Goal: Entertainment & Leisure: Consume media (video, audio)

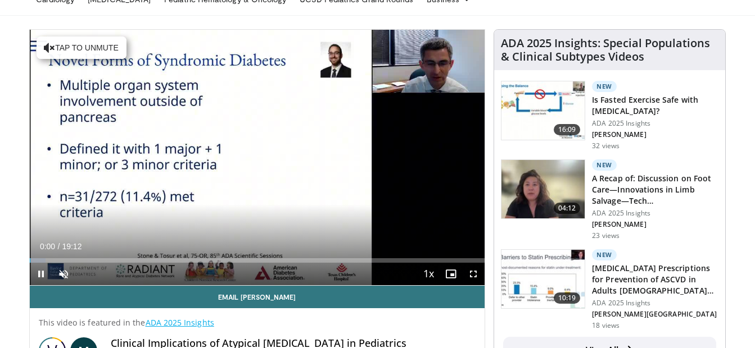
scroll to position [65, 0]
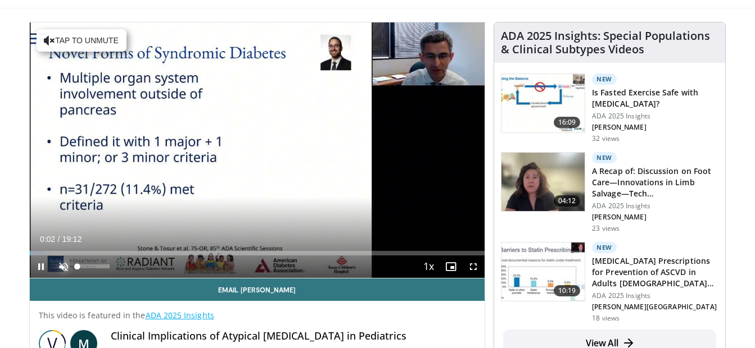
click at [62, 264] on span "Video Player" at bounding box center [63, 267] width 22 height 22
click at [476, 265] on span "Video Player" at bounding box center [473, 267] width 22 height 22
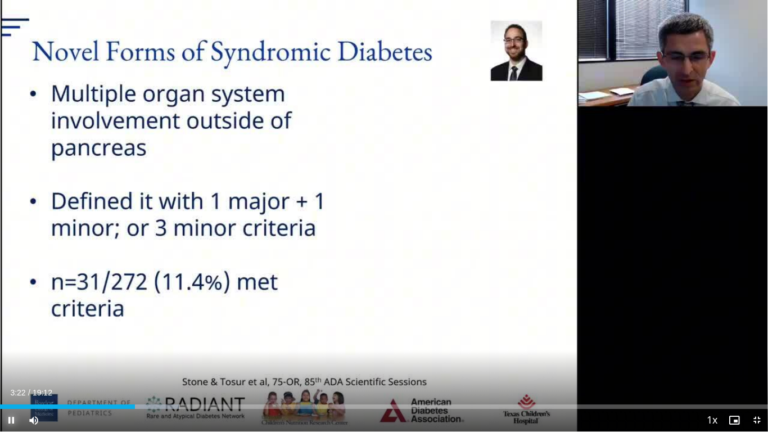
click at [10, 348] on span "Video Player" at bounding box center [11, 419] width 22 height 22
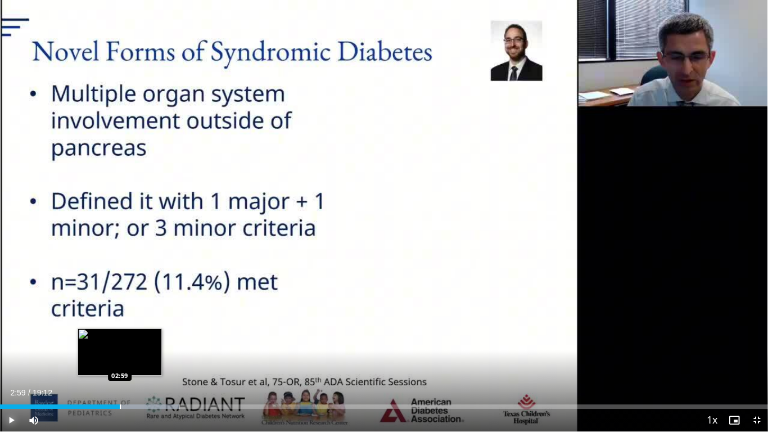
click at [120, 348] on div "Progress Bar" at bounding box center [120, 406] width 1 height 4
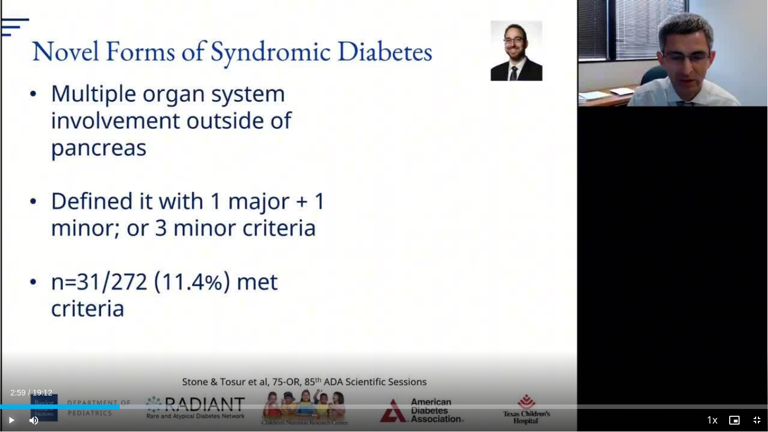
click at [13, 348] on span "Video Player" at bounding box center [11, 419] width 22 height 22
click at [9, 348] on span "Video Player" at bounding box center [11, 419] width 22 height 22
click at [6, 348] on span "Video Player" at bounding box center [11, 419] width 22 height 22
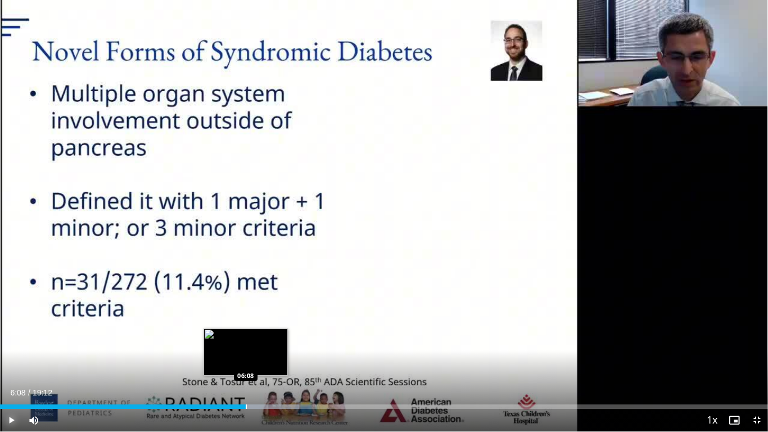
click at [246, 348] on div "Progress Bar" at bounding box center [246, 406] width 1 height 4
click at [240, 348] on div "Progress Bar" at bounding box center [240, 406] width 1 height 4
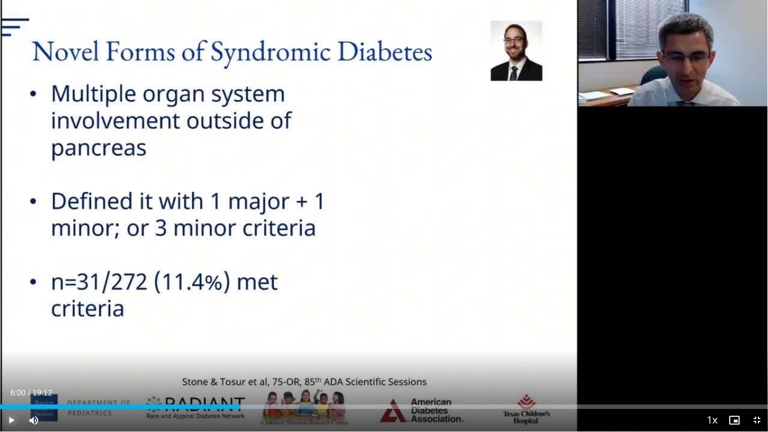
click at [16, 348] on span "Video Player" at bounding box center [11, 419] width 22 height 22
click at [14, 348] on span "Video Player" at bounding box center [11, 419] width 22 height 22
click at [6, 348] on span "Video Player" at bounding box center [11, 419] width 22 height 22
click at [13, 348] on span "Video Player" at bounding box center [11, 419] width 22 height 22
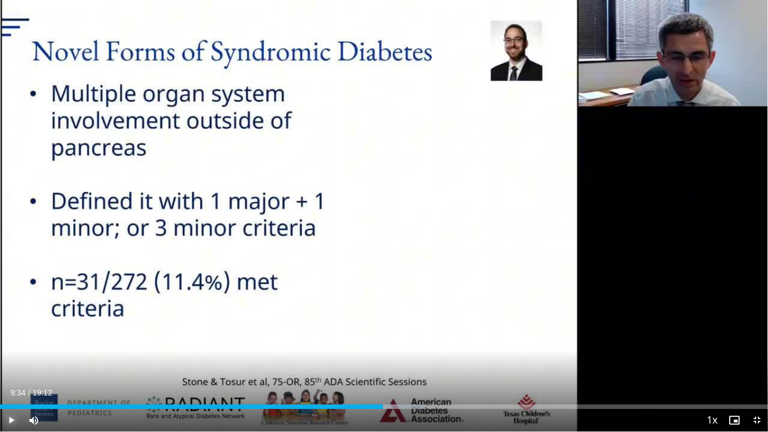
click at [13, 348] on span "Video Player" at bounding box center [11, 419] width 22 height 22
click at [12, 348] on span "Video Player" at bounding box center [11, 419] width 22 height 22
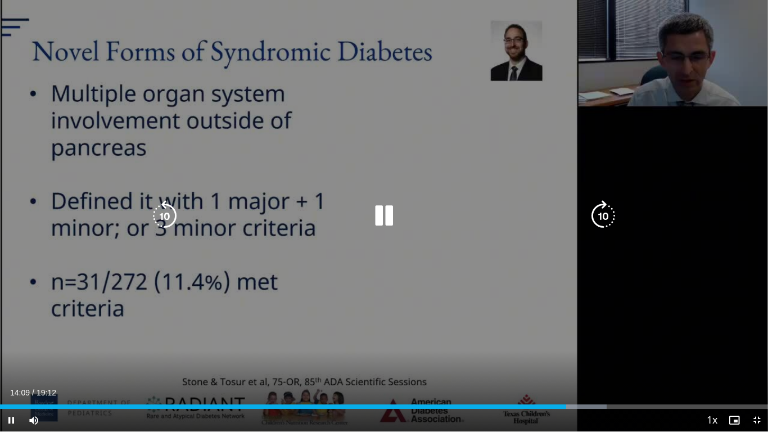
click at [357, 266] on div "10 seconds Tap to unmute" at bounding box center [384, 215] width 768 height 431
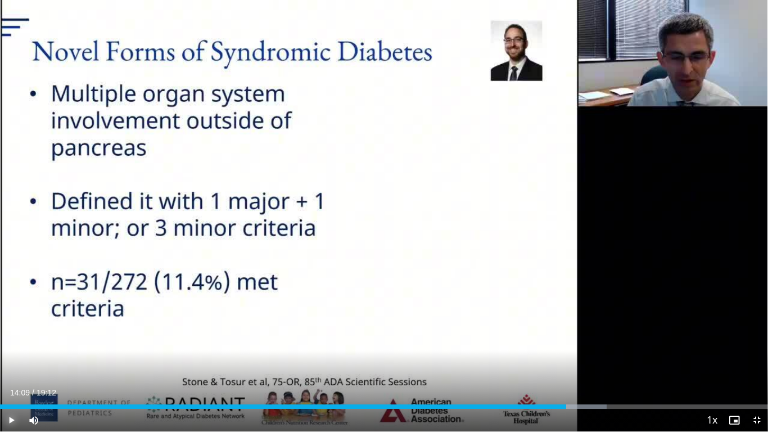
click at [12, 348] on span "Video Player" at bounding box center [11, 419] width 22 height 22
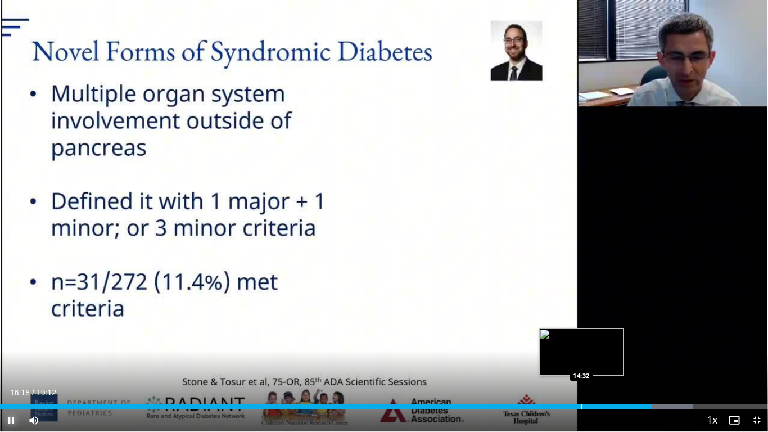
click at [581, 348] on div "Loaded : 90.24% 16:18 14:32" at bounding box center [384, 403] width 768 height 11
click at [567, 348] on div "Progress Bar" at bounding box center [567, 406] width 1 height 4
click at [588, 348] on div "Loaded : 77.97% 14:11 14:42" at bounding box center [384, 403] width 768 height 11
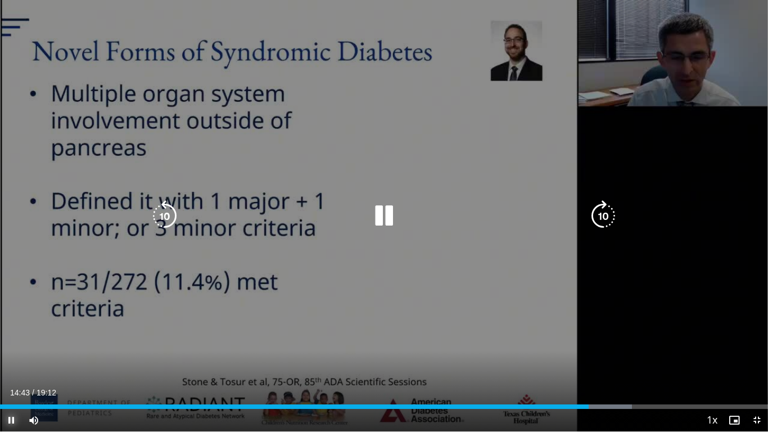
drag, startPoint x: 593, startPoint y: 402, endPoint x: 600, endPoint y: 403, distance: 6.8
click at [593, 348] on div "Loaded : 82.30% 14:43 14:42" at bounding box center [384, 403] width 768 height 11
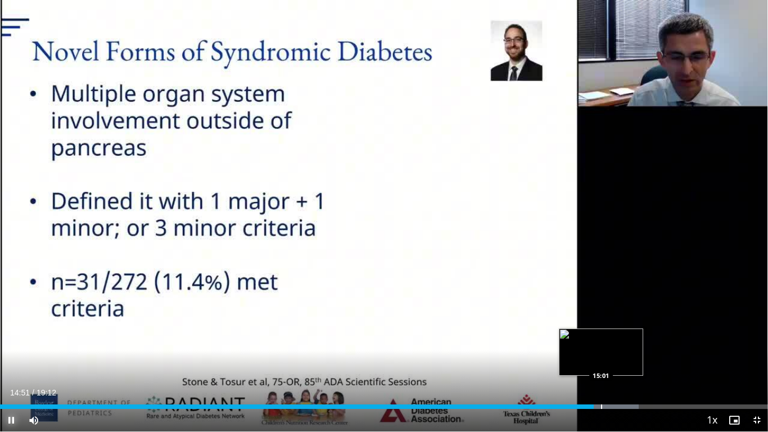
click at [601, 348] on div "Loaded : 83.17% 14:51 15:01" at bounding box center [384, 403] width 768 height 11
click at [612, 348] on div "Progress Bar" at bounding box center [612, 406] width 1 height 4
click at [621, 348] on div "Progress Bar" at bounding box center [621, 406] width 1 height 4
click at [645, 348] on div "Progress Bar" at bounding box center [645, 406] width 1 height 4
click at [659, 348] on div "Loaded : 85.91% 16:28 16:28" at bounding box center [384, 403] width 768 height 11
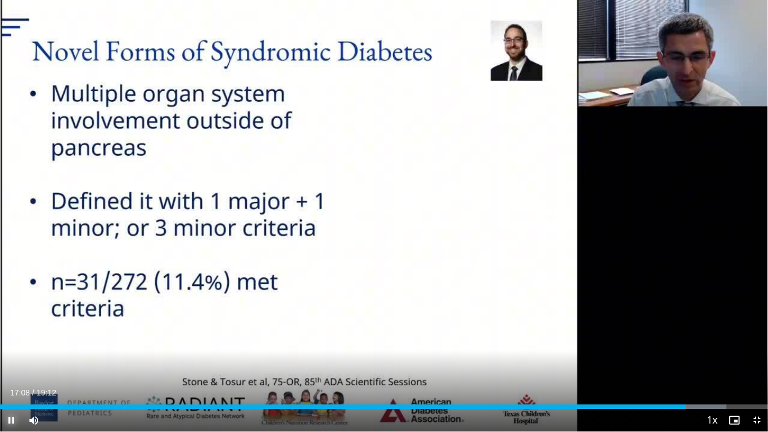
click at [17, 348] on span "Video Player" at bounding box center [11, 419] width 22 height 22
click at [9, 348] on span "Video Player" at bounding box center [11, 419] width 22 height 22
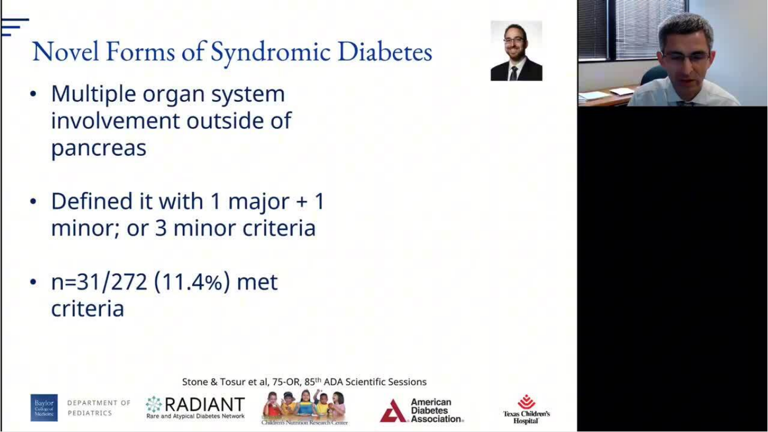
click at [753, 348] on video-js "**********" at bounding box center [384, 216] width 768 height 432
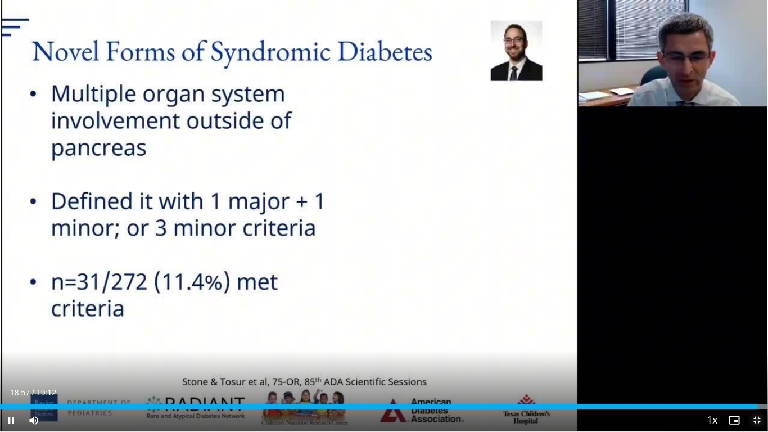
click at [754, 348] on span "Video Player" at bounding box center [756, 419] width 22 height 22
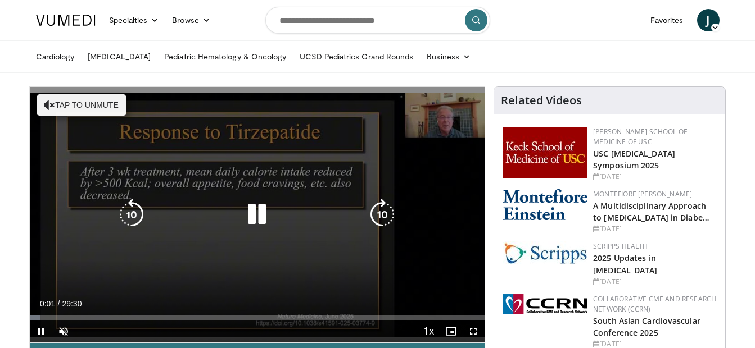
click at [256, 219] on icon "Video Player" at bounding box center [256, 214] width 31 height 31
click at [256, 216] on icon "Video Player" at bounding box center [256, 214] width 31 height 31
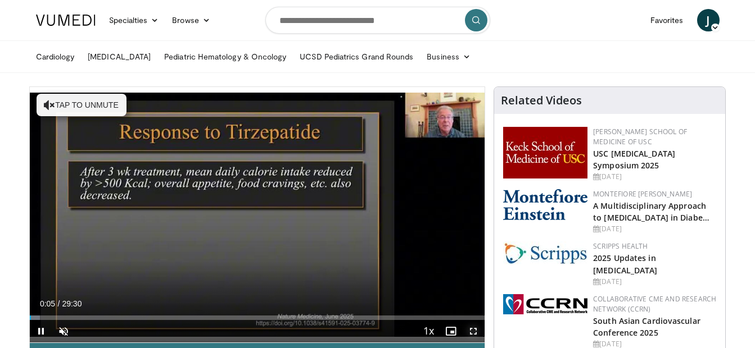
click at [475, 328] on span "Video Player" at bounding box center [473, 331] width 22 height 22
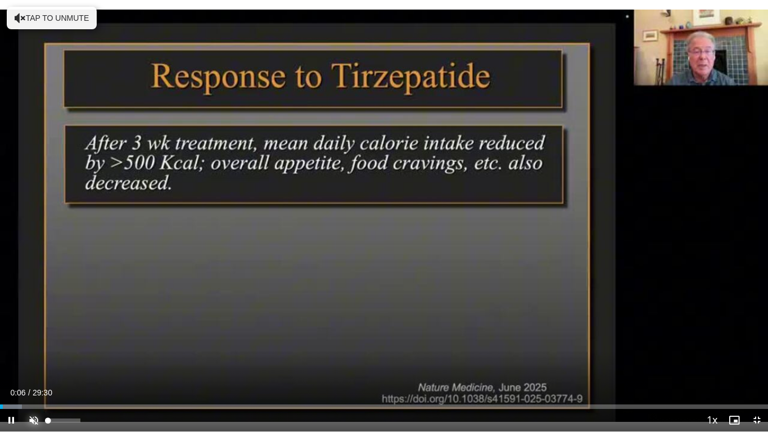
click at [33, 348] on span "Video Player" at bounding box center [33, 419] width 22 height 22
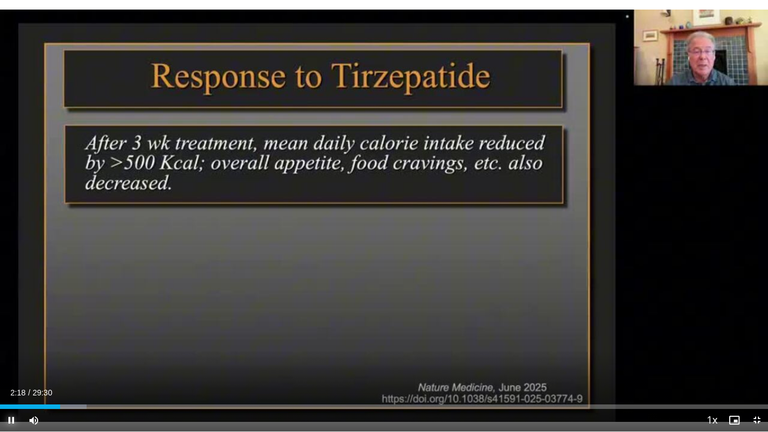
click at [10, 348] on span "Video Player" at bounding box center [11, 419] width 22 height 22
click at [11, 348] on span "Video Player" at bounding box center [11, 419] width 22 height 22
click at [4, 348] on span "Video Player" at bounding box center [11, 419] width 22 height 22
click at [754, 348] on span "Video Player" at bounding box center [756, 419] width 22 height 22
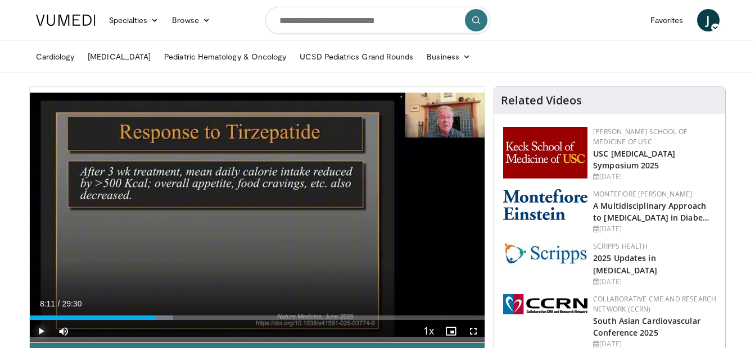
click at [43, 329] on span "Video Player" at bounding box center [41, 331] width 22 height 22
click at [473, 330] on span "Video Player" at bounding box center [473, 331] width 22 height 22
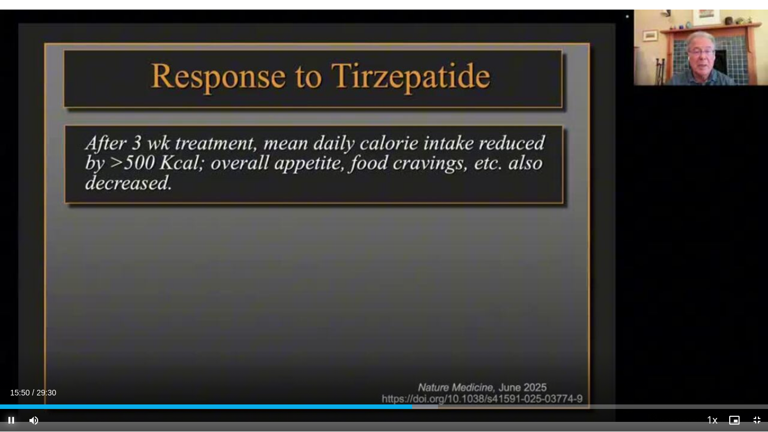
click at [9, 348] on span "Video Player" at bounding box center [11, 419] width 22 height 22
click at [754, 348] on span "Video Player" at bounding box center [756, 419] width 22 height 22
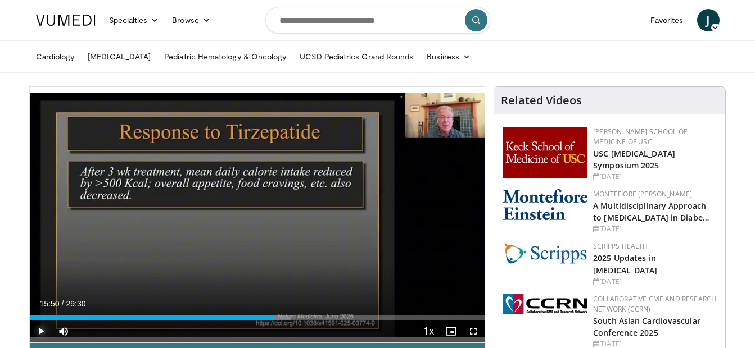
click at [40, 332] on span "Video Player" at bounding box center [41, 331] width 22 height 22
click at [467, 332] on span "Video Player" at bounding box center [473, 331] width 22 height 22
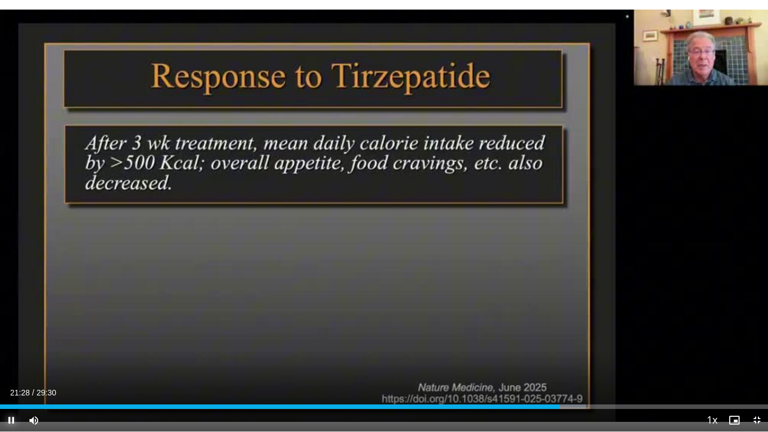
click at [7, 348] on span "Video Player" at bounding box center [11, 419] width 22 height 22
click at [573, 348] on div "Loaded : 77.27% 22:03 22:03" at bounding box center [384, 406] width 768 height 4
click at [589, 348] on div "Progress Bar" at bounding box center [590, 406] width 42 height 4
click at [600, 348] on div "Progress Bar" at bounding box center [600, 406] width 1 height 4
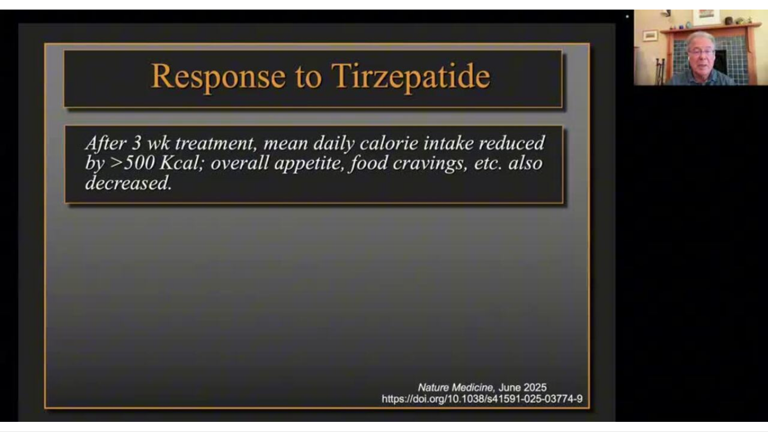
click at [614, 348] on video-js "**********" at bounding box center [384, 216] width 768 height 432
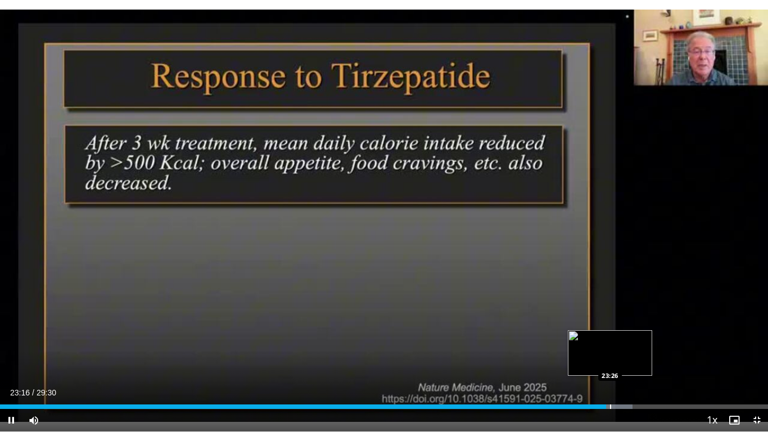
click at [611, 348] on div "Progress Bar" at bounding box center [610, 406] width 1 height 4
click at [622, 348] on div "Progress Bar" at bounding box center [617, 406] width 38 height 4
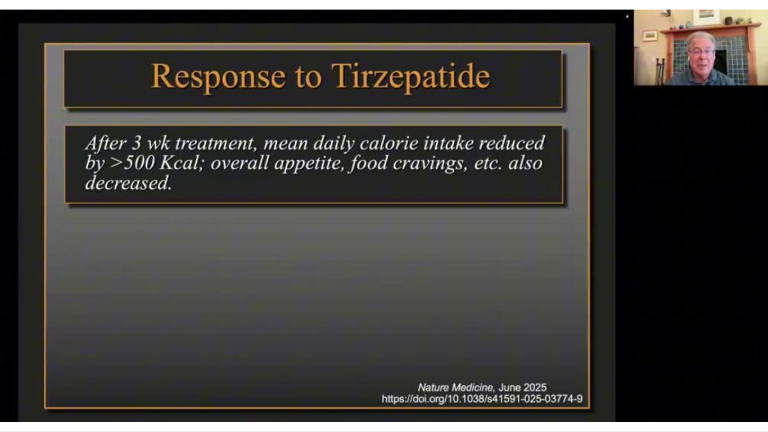
click at [630, 348] on div "10 seconds Tap to unmute" at bounding box center [384, 215] width 768 height 431
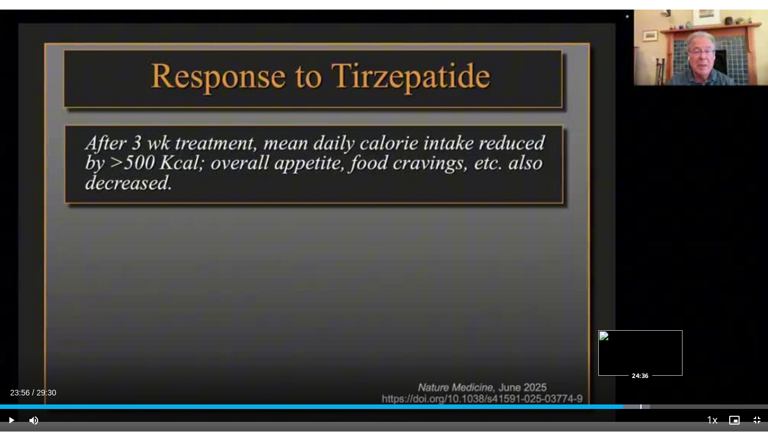
click at [641, 348] on div "Progress Bar" at bounding box center [640, 406] width 1 height 4
click at [650, 348] on div "Progress Bar" at bounding box center [650, 406] width 1 height 4
click at [670, 348] on div "Progress Bar" at bounding box center [670, 406] width 1 height 4
click at [13, 348] on span "Video Player" at bounding box center [11, 419] width 22 height 22
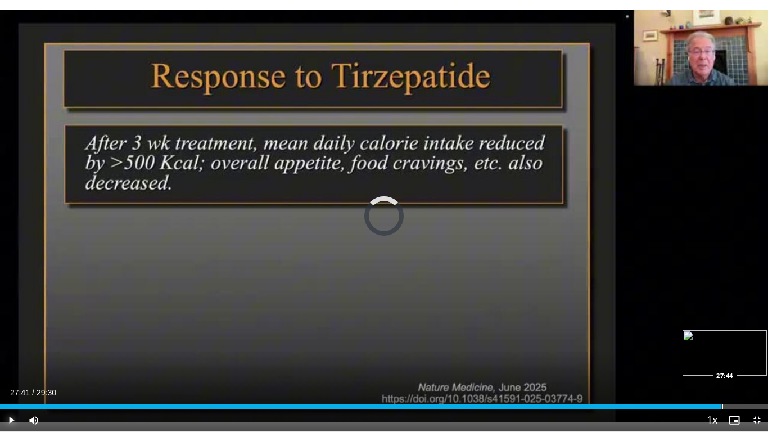
click at [720, 348] on div "Loaded : 91.37% 27:41 27:44" at bounding box center [384, 403] width 768 height 11
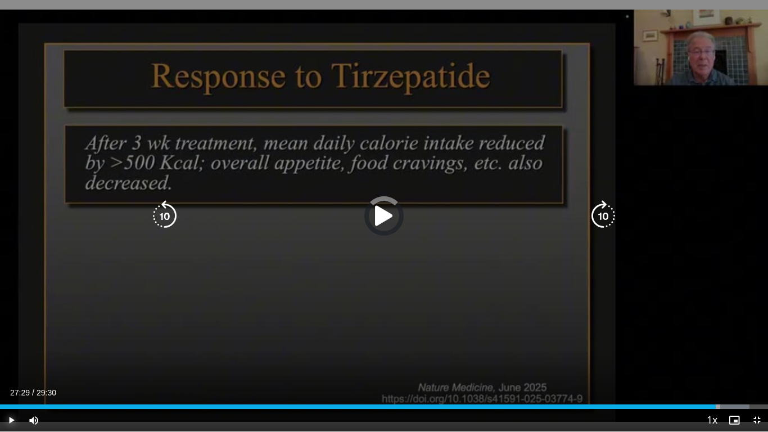
click at [715, 348] on div "Loaded : 97.57% 27:42 27:44" at bounding box center [384, 403] width 768 height 11
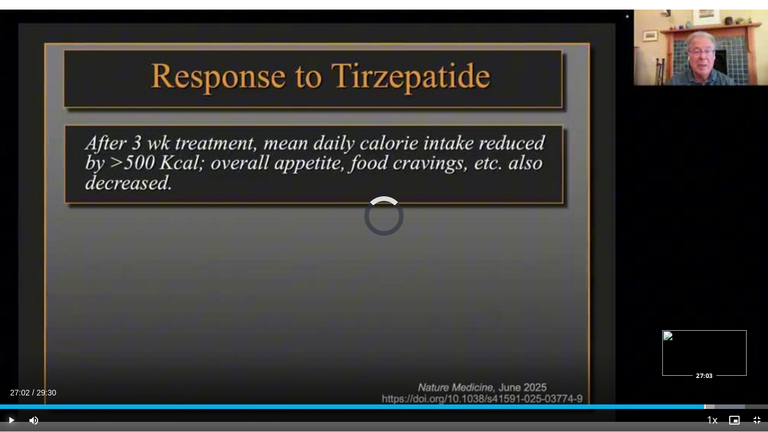
click at [703, 348] on div "Loaded : 97.01% 27:31 27:03" at bounding box center [384, 403] width 768 height 11
click at [696, 348] on div "Progress Bar" at bounding box center [696, 406] width 1 height 4
click at [13, 348] on video-js "**********" at bounding box center [384, 216] width 768 height 432
click at [754, 348] on span "Video Player" at bounding box center [756, 419] width 22 height 22
